Goal: Book appointment/travel/reservation

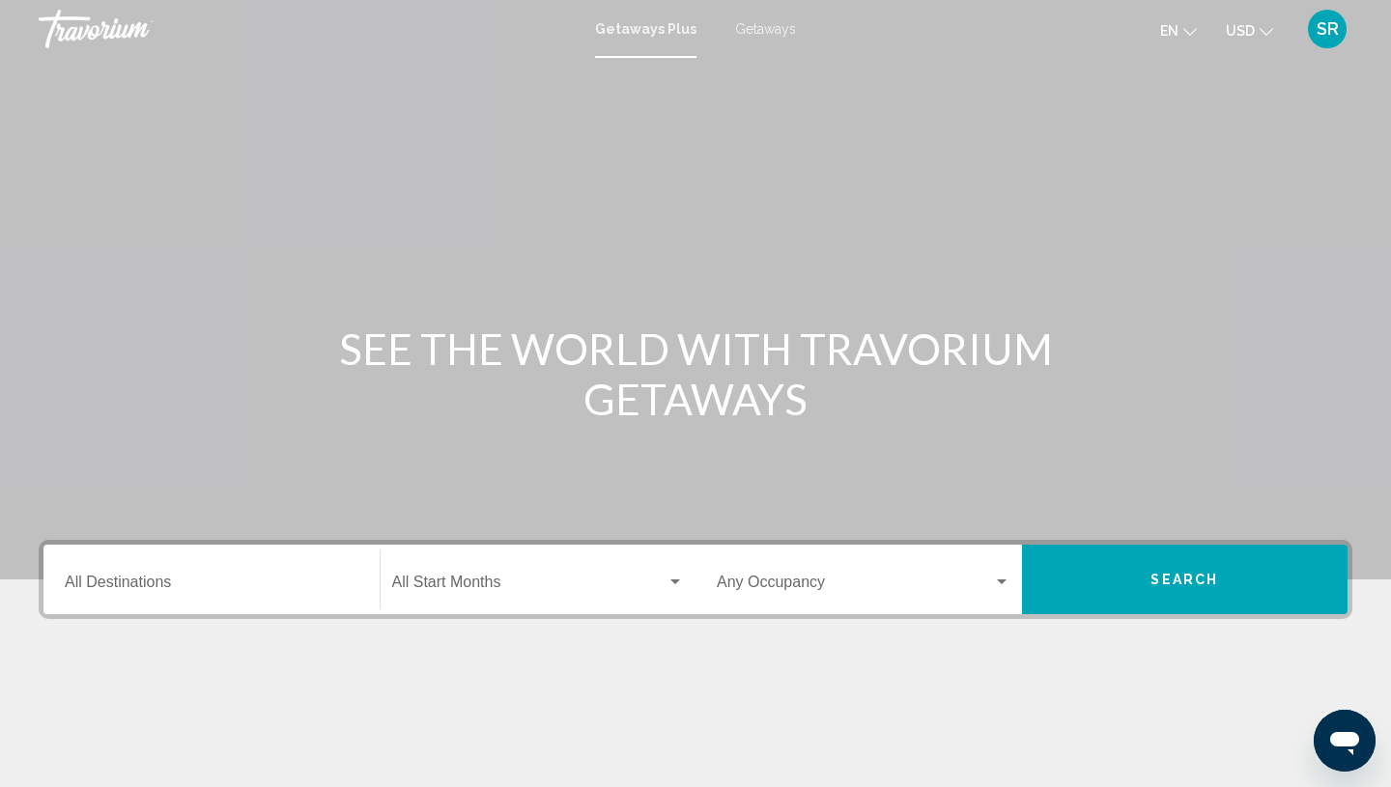
click at [768, 31] on span "Getaways" at bounding box center [765, 28] width 61 height 15
click at [79, 566] on div "Destination All Destinations" at bounding box center [212, 579] width 294 height 61
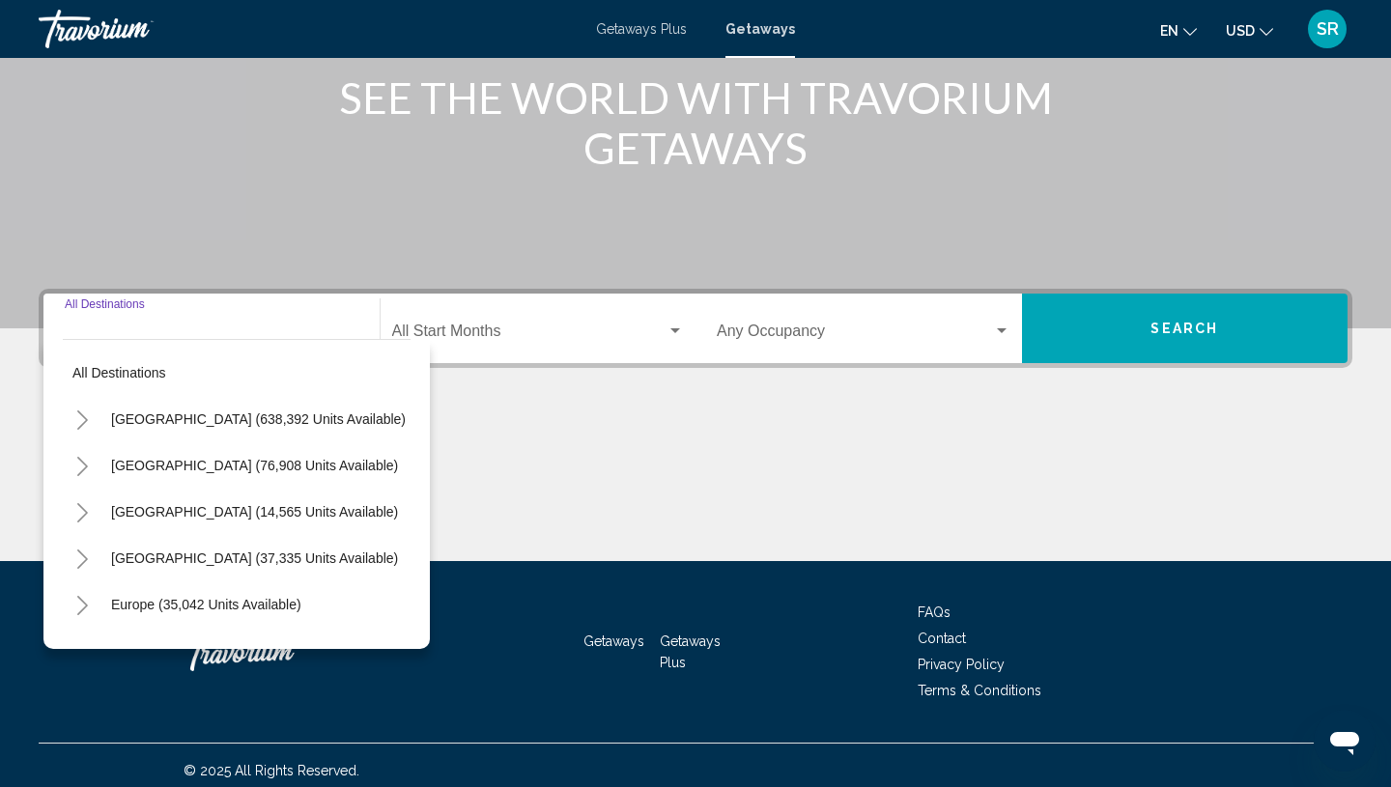
scroll to position [262, 0]
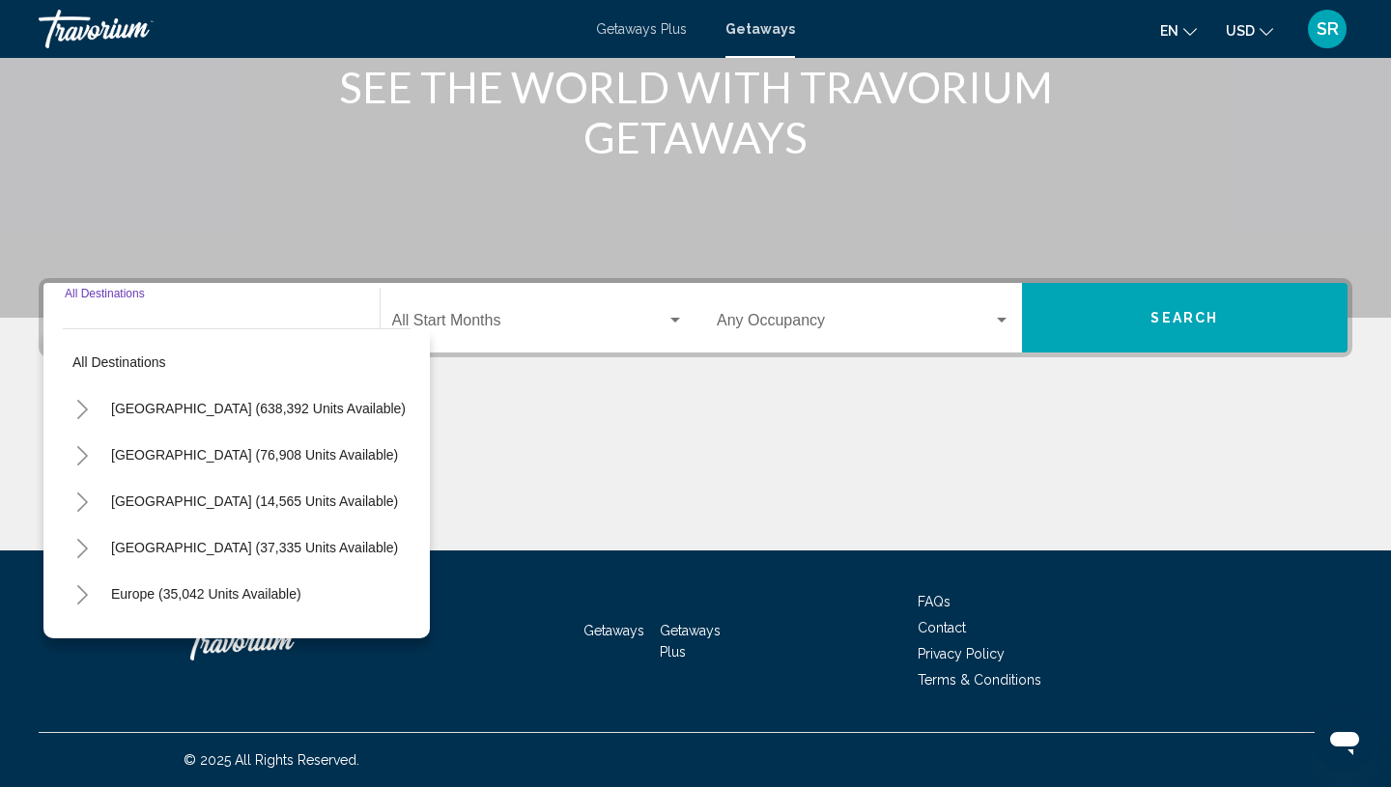
click at [85, 409] on icon "Toggle United States (638,392 units available)" at bounding box center [82, 409] width 11 height 19
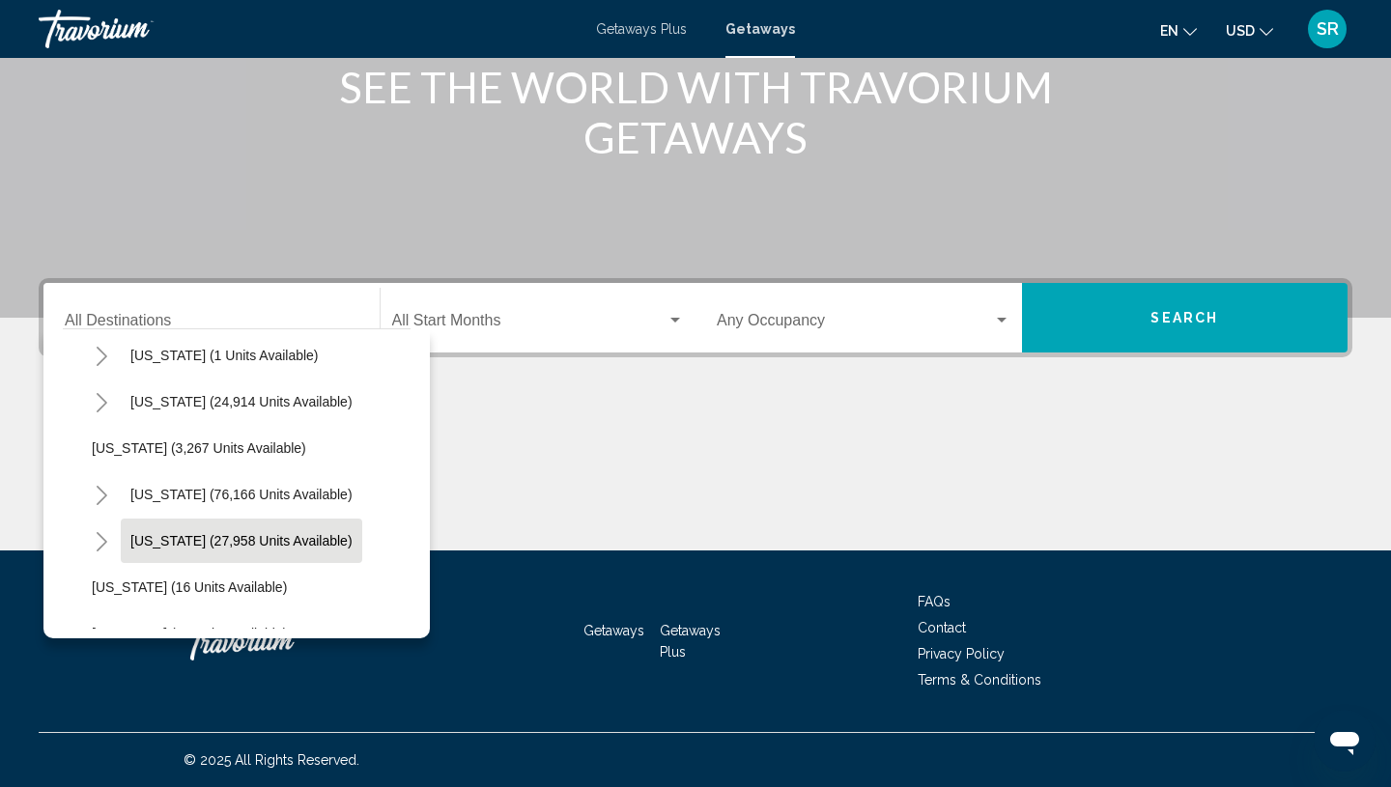
scroll to position [108, 0]
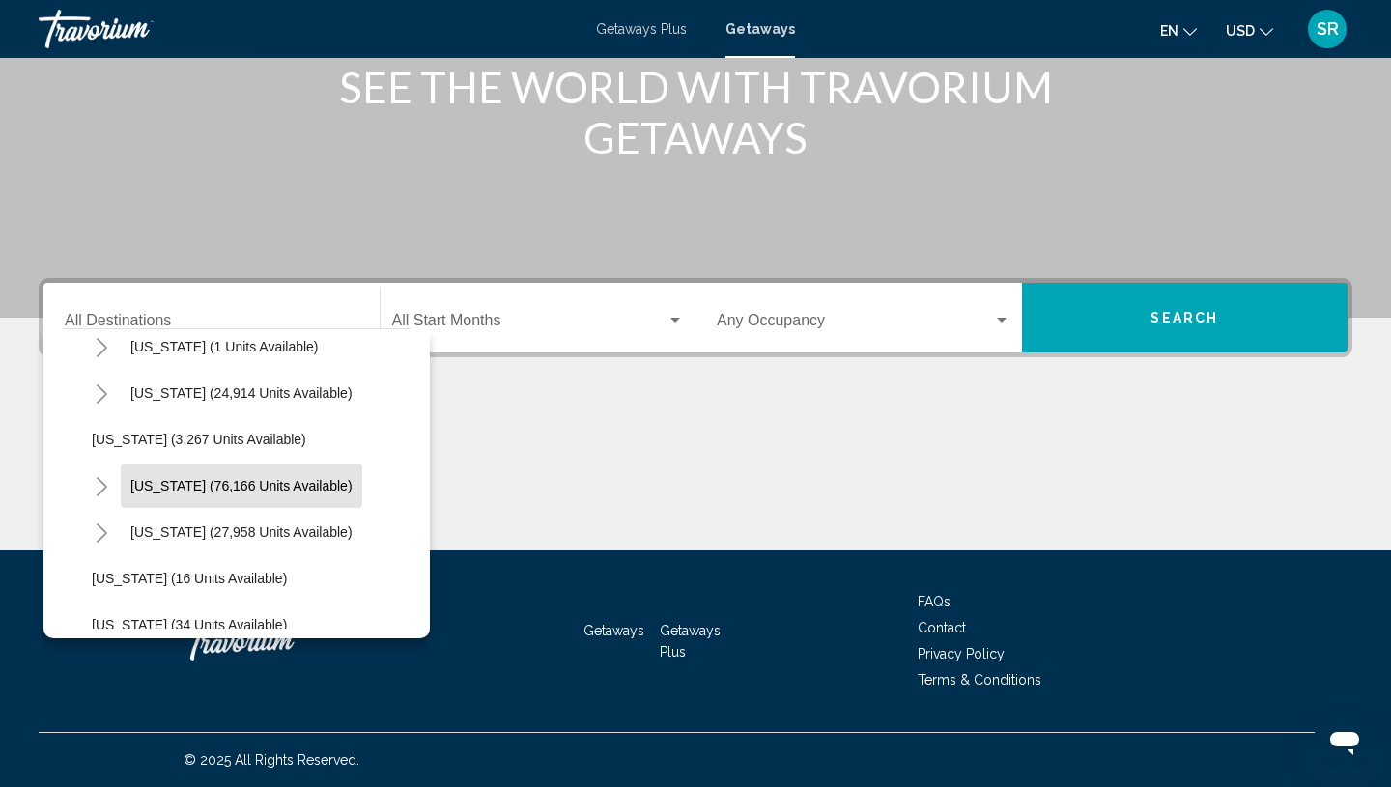
click at [148, 476] on button "[US_STATE] (76,166 units available)" at bounding box center [241, 486] width 241 height 44
type input "**********"
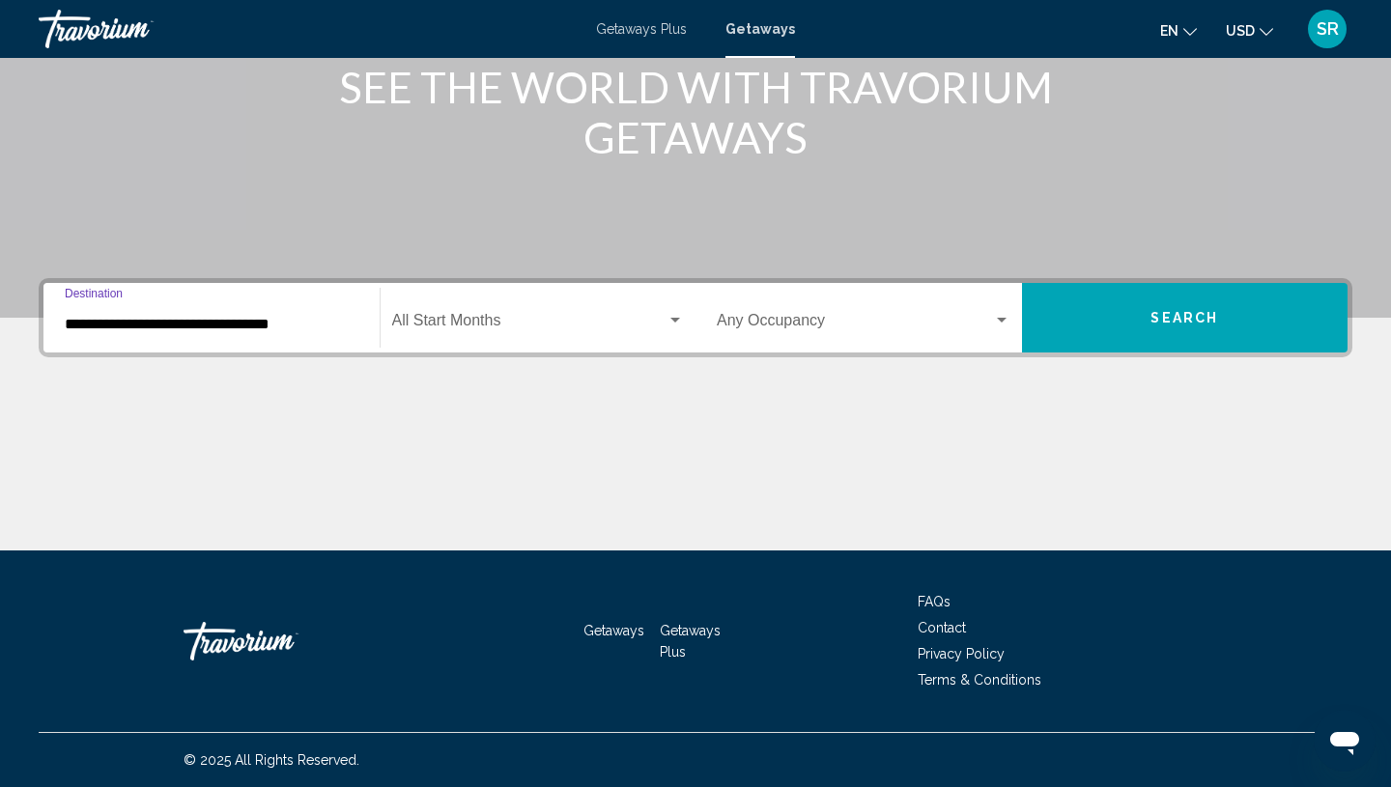
click at [1106, 321] on button "Search" at bounding box center [1185, 318] width 326 height 70
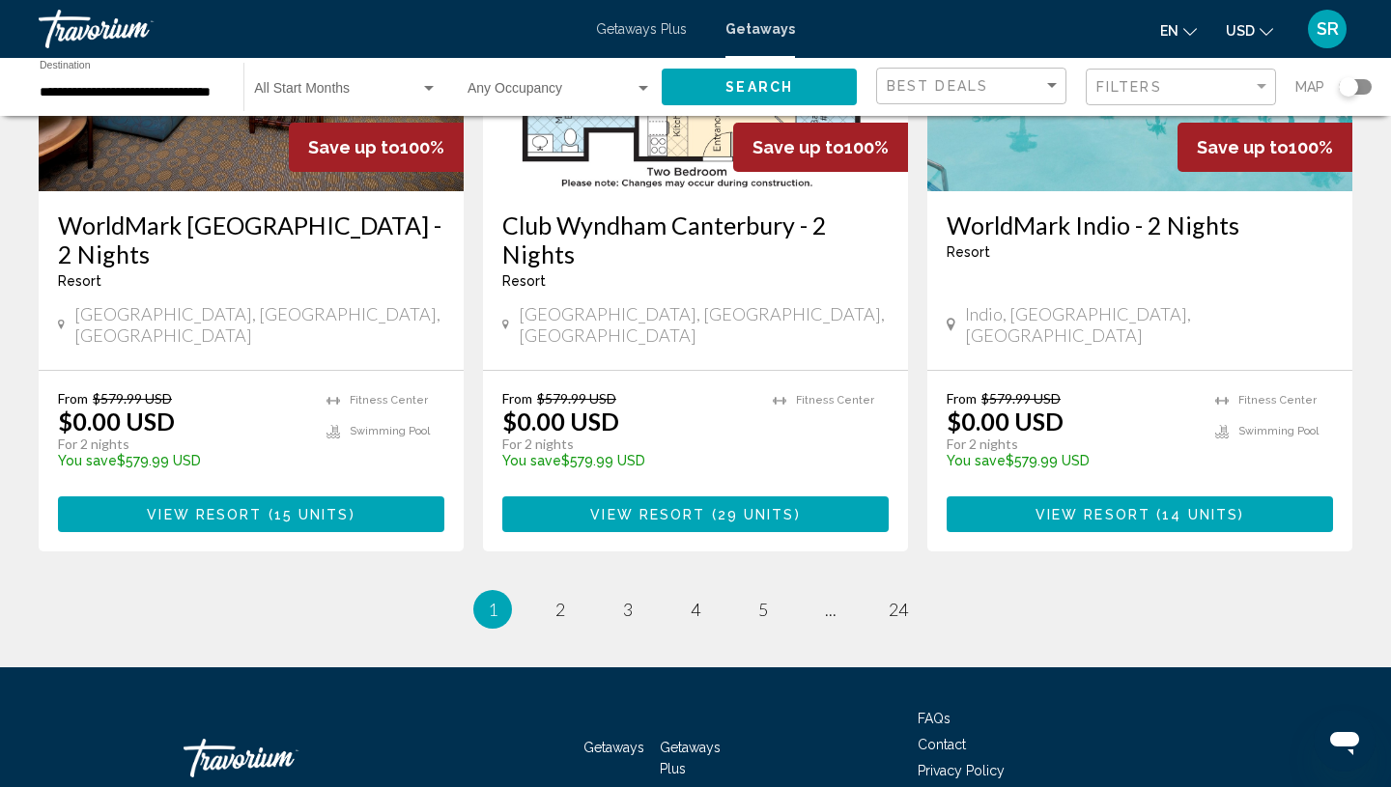
scroll to position [2477, 0]
click at [894, 599] on span "24" at bounding box center [897, 609] width 19 height 21
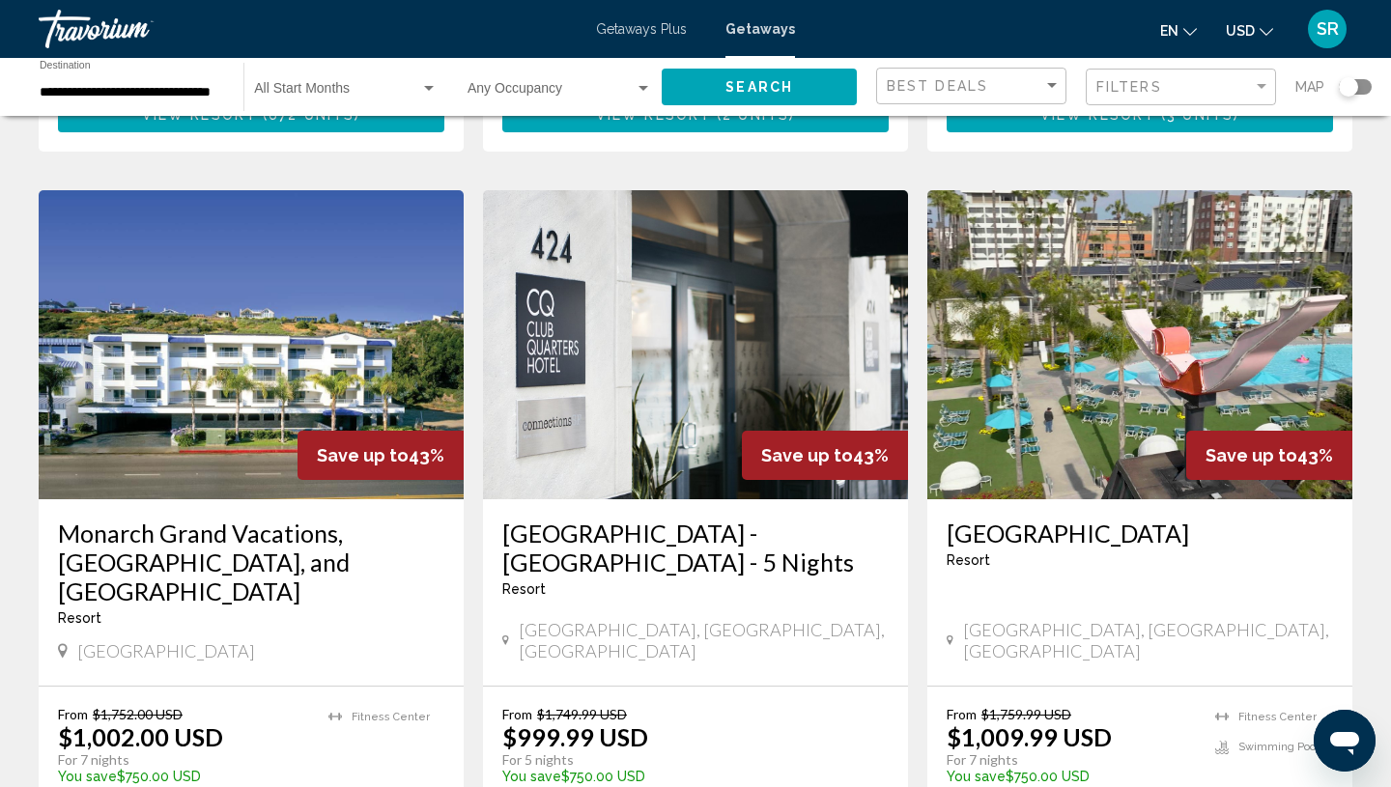
scroll to position [709, 0]
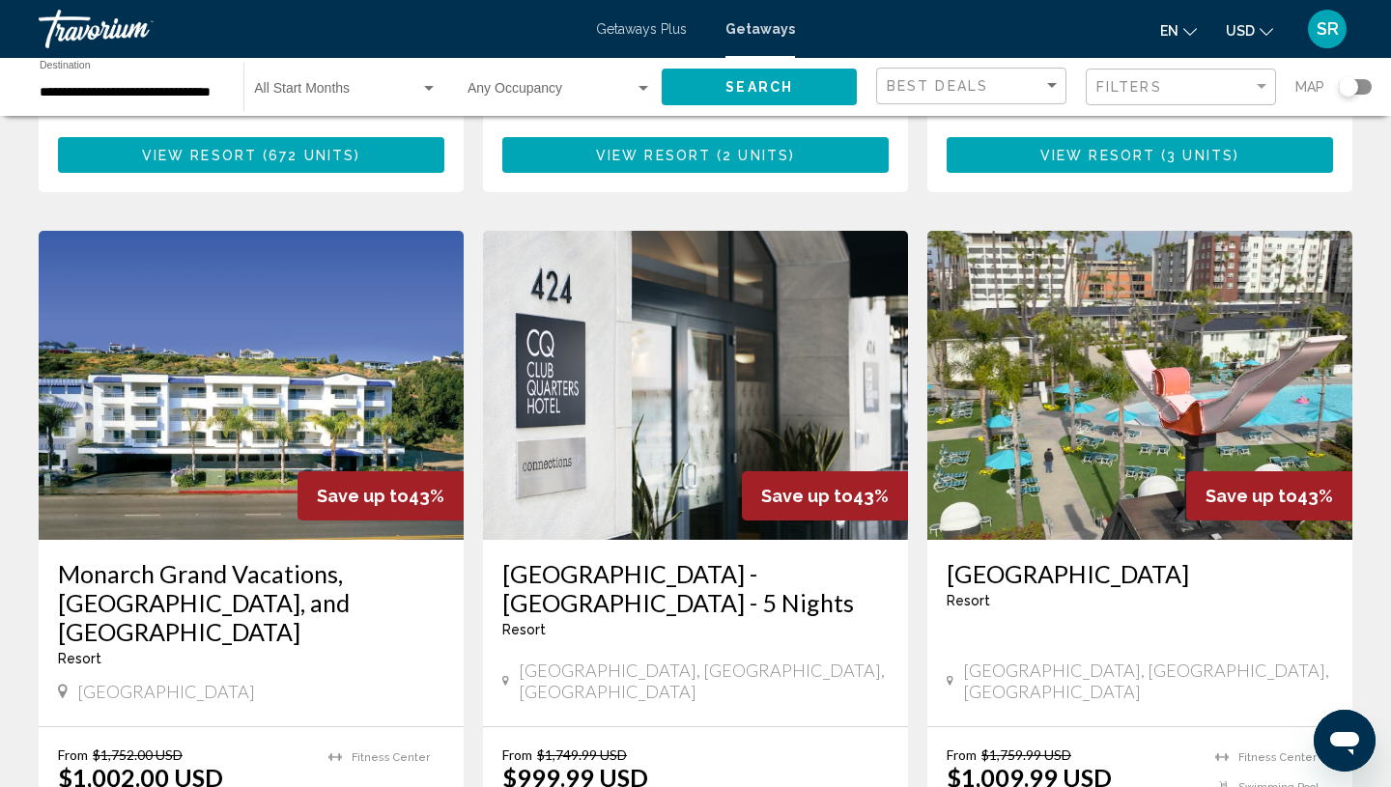
click at [1051, 407] on img "Main content" at bounding box center [1139, 385] width 425 height 309
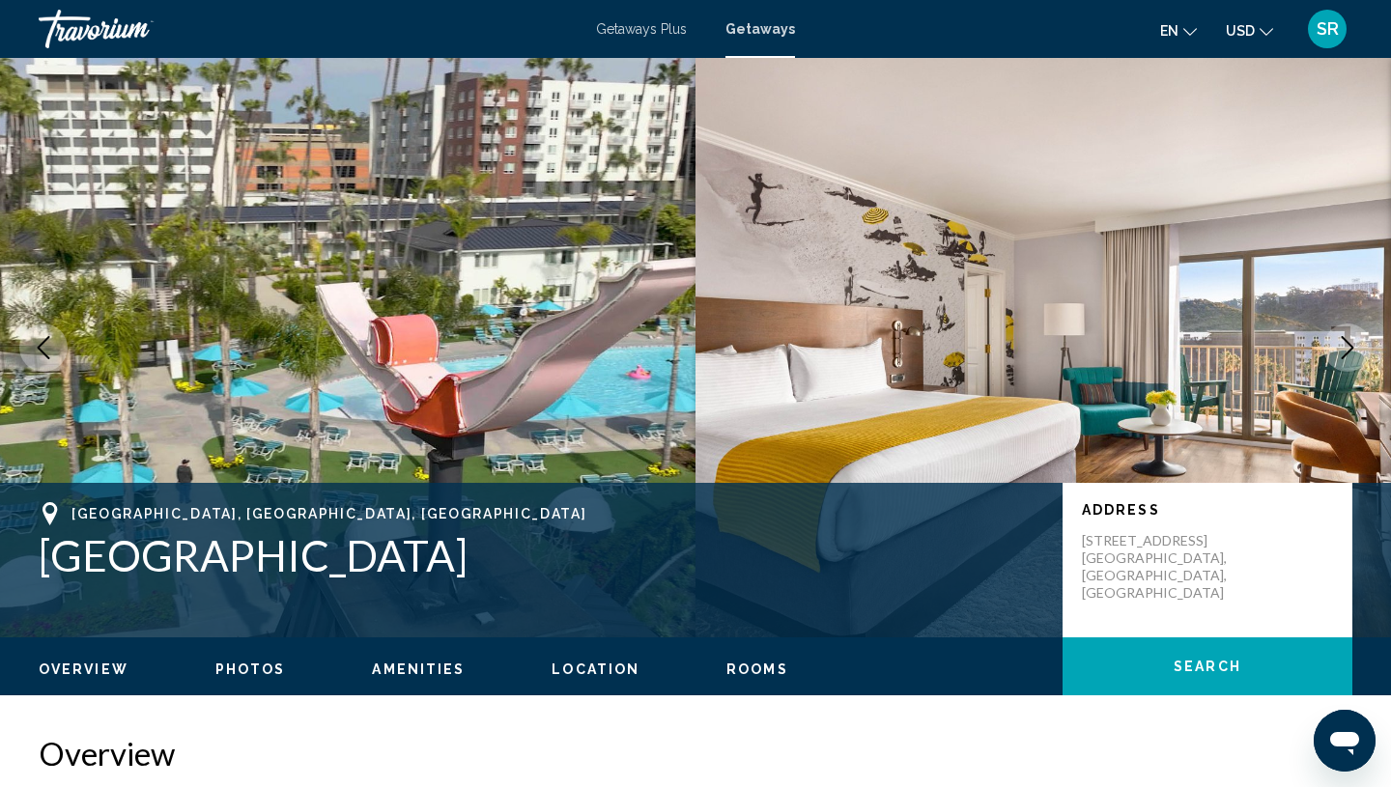
click at [1345, 345] on icon "Next image" at bounding box center [1347, 347] width 23 height 23
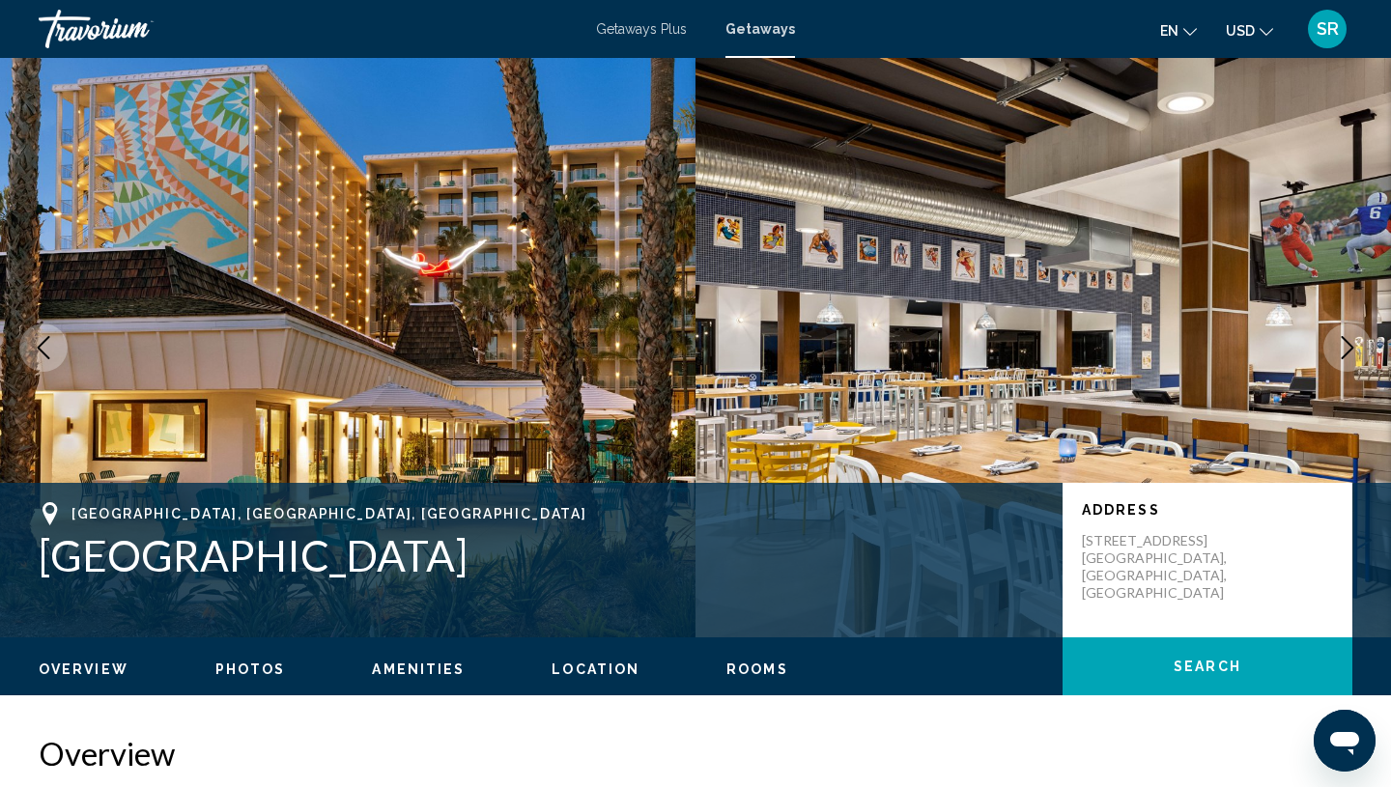
click at [1345, 346] on icon "Next image" at bounding box center [1347, 347] width 23 height 23
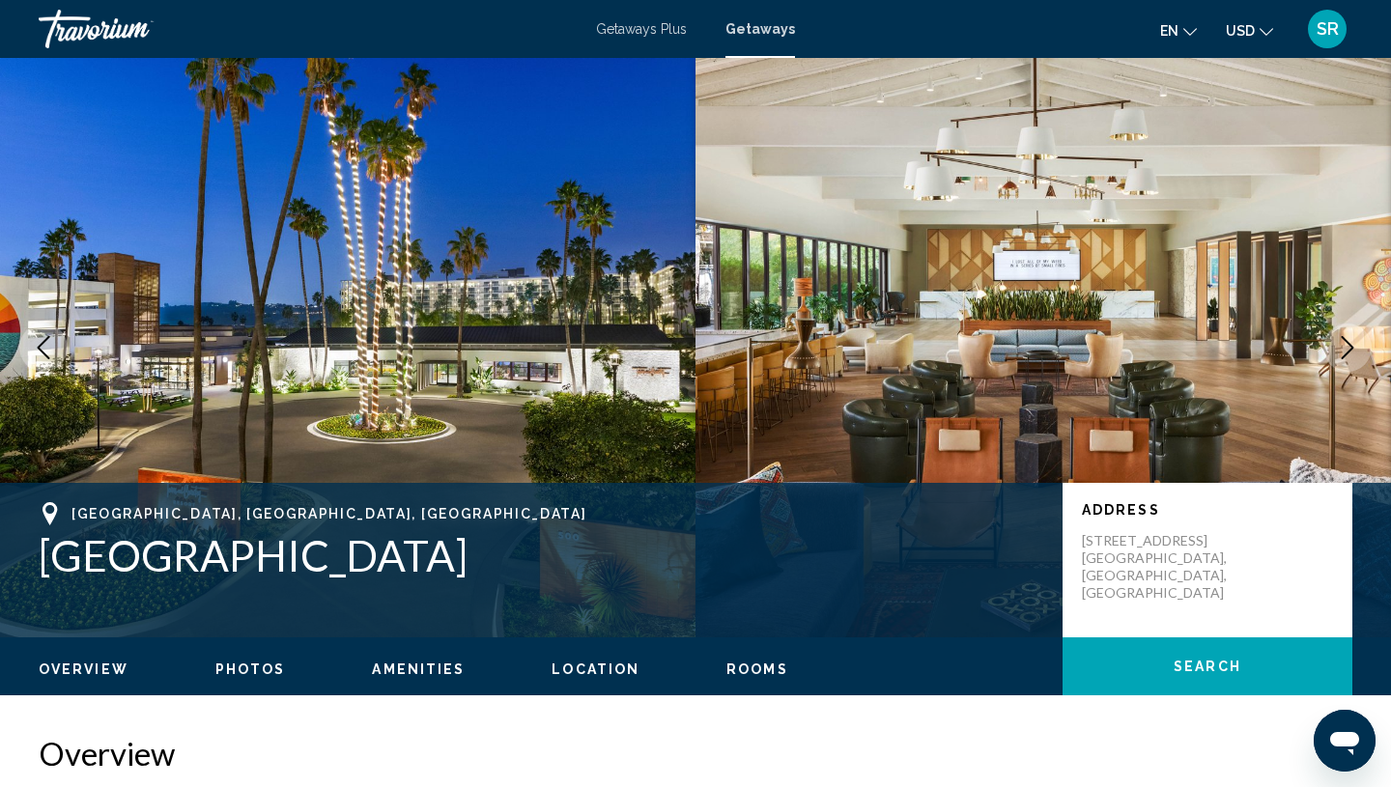
click at [1345, 347] on icon "Next image" at bounding box center [1347, 347] width 23 height 23
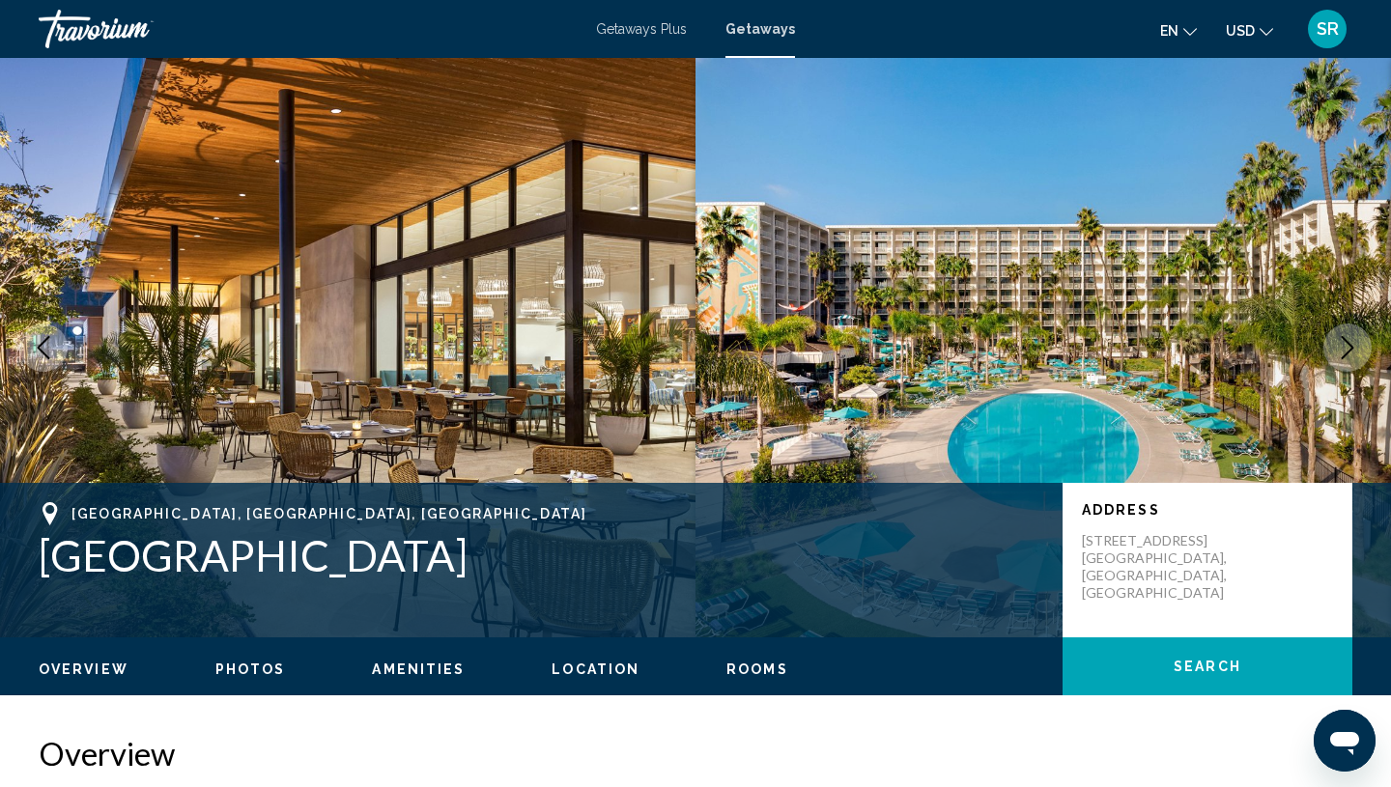
click at [1345, 347] on icon "Next image" at bounding box center [1347, 347] width 23 height 23
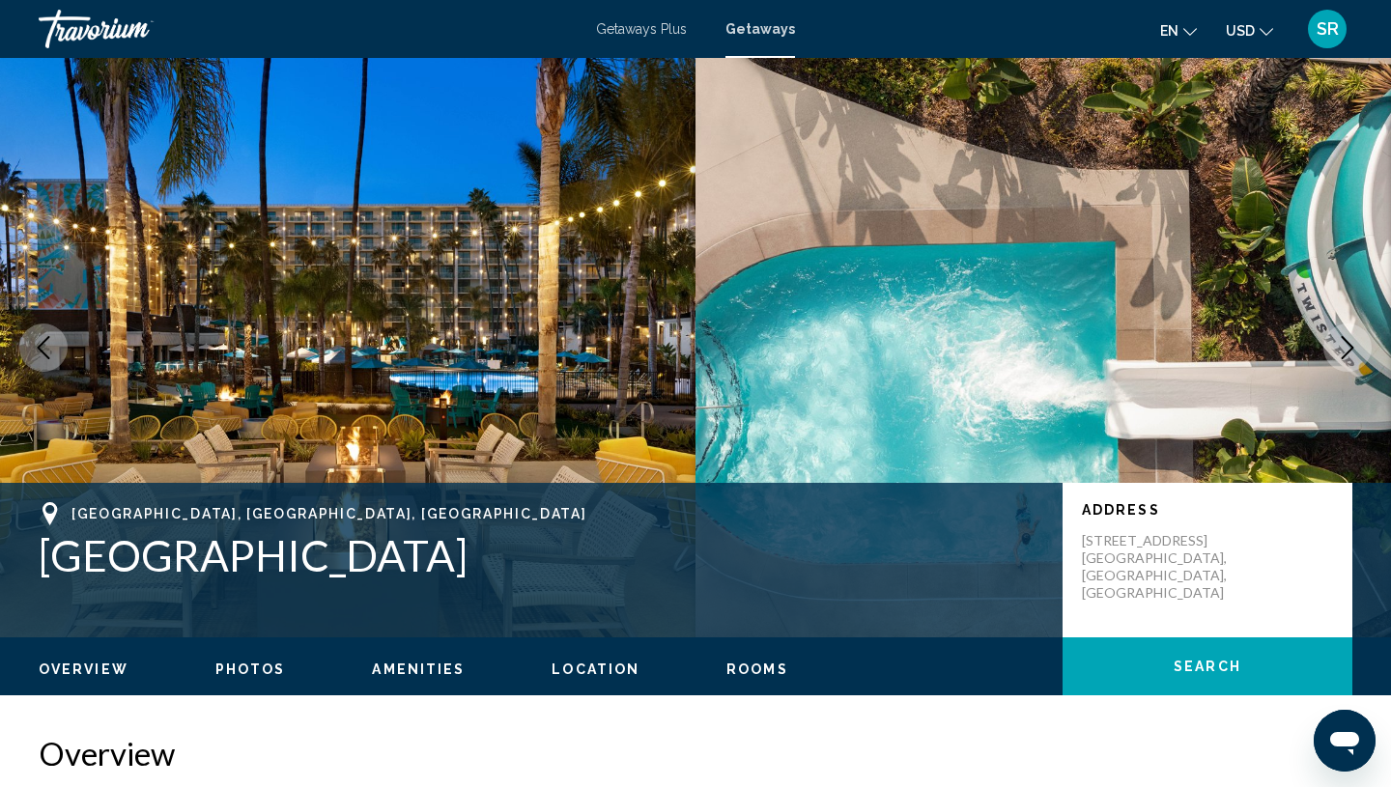
click at [1345, 348] on icon "Next image" at bounding box center [1347, 347] width 23 height 23
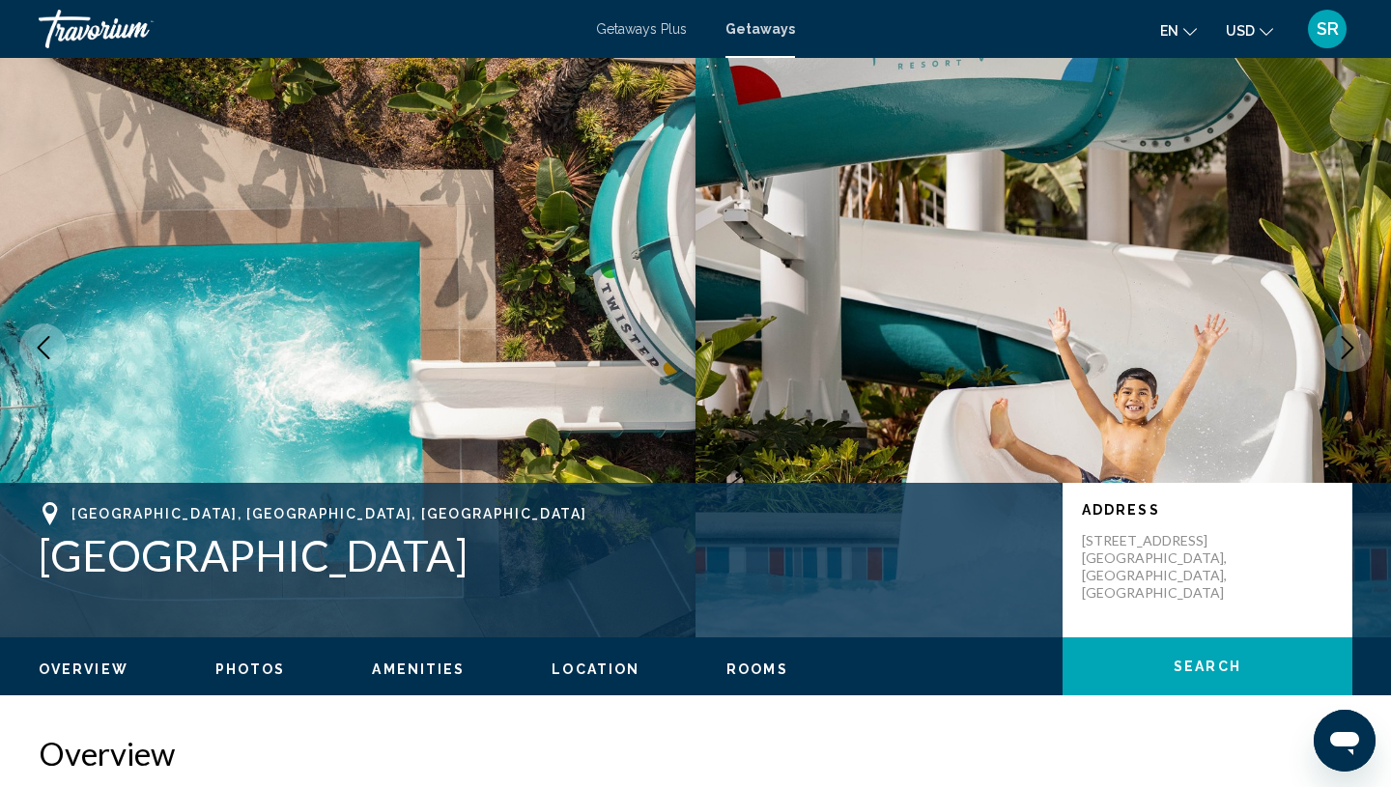
click at [1345, 350] on icon "Next image" at bounding box center [1347, 347] width 23 height 23
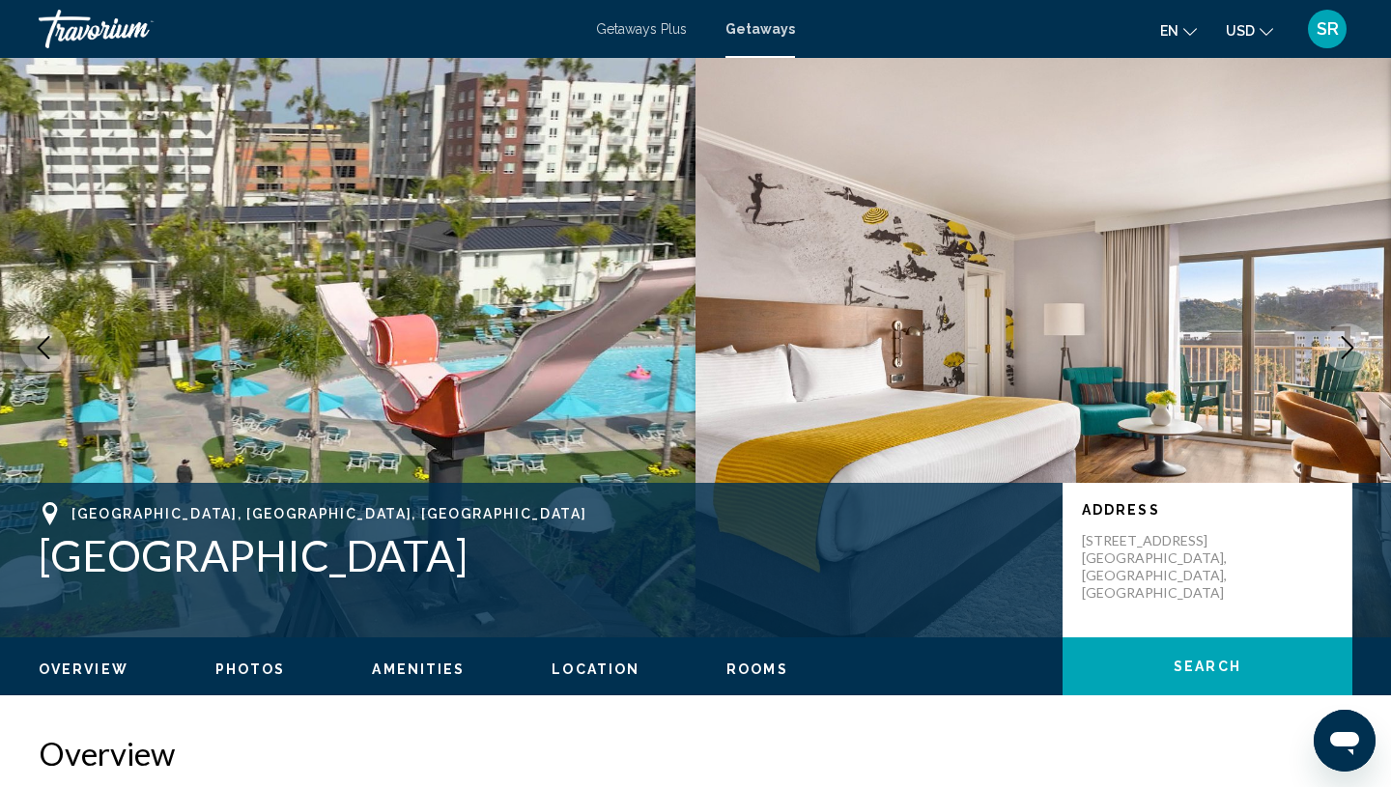
click at [1345, 350] on icon "Next image" at bounding box center [1347, 347] width 23 height 23
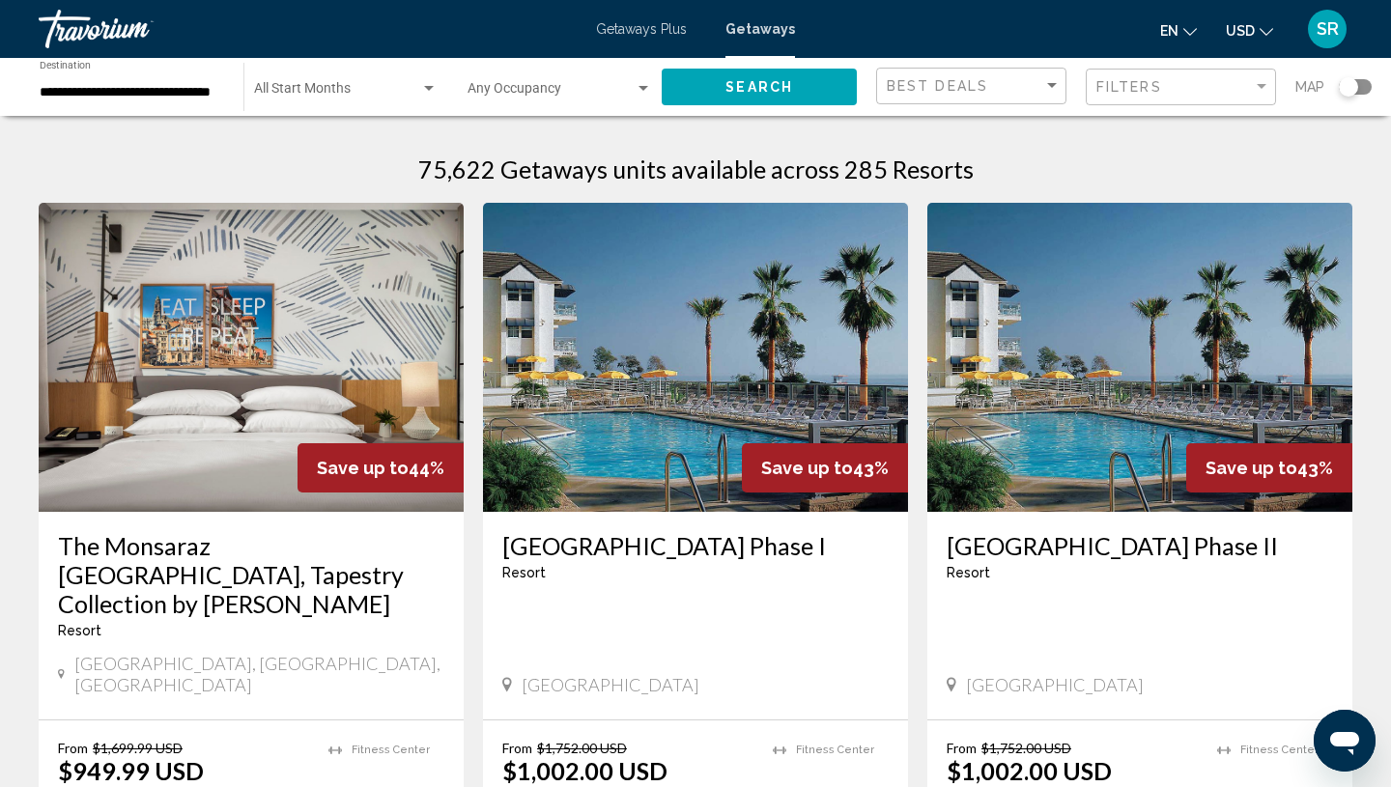
scroll to position [35, 0]
